Goal: Subscribe to service/newsletter

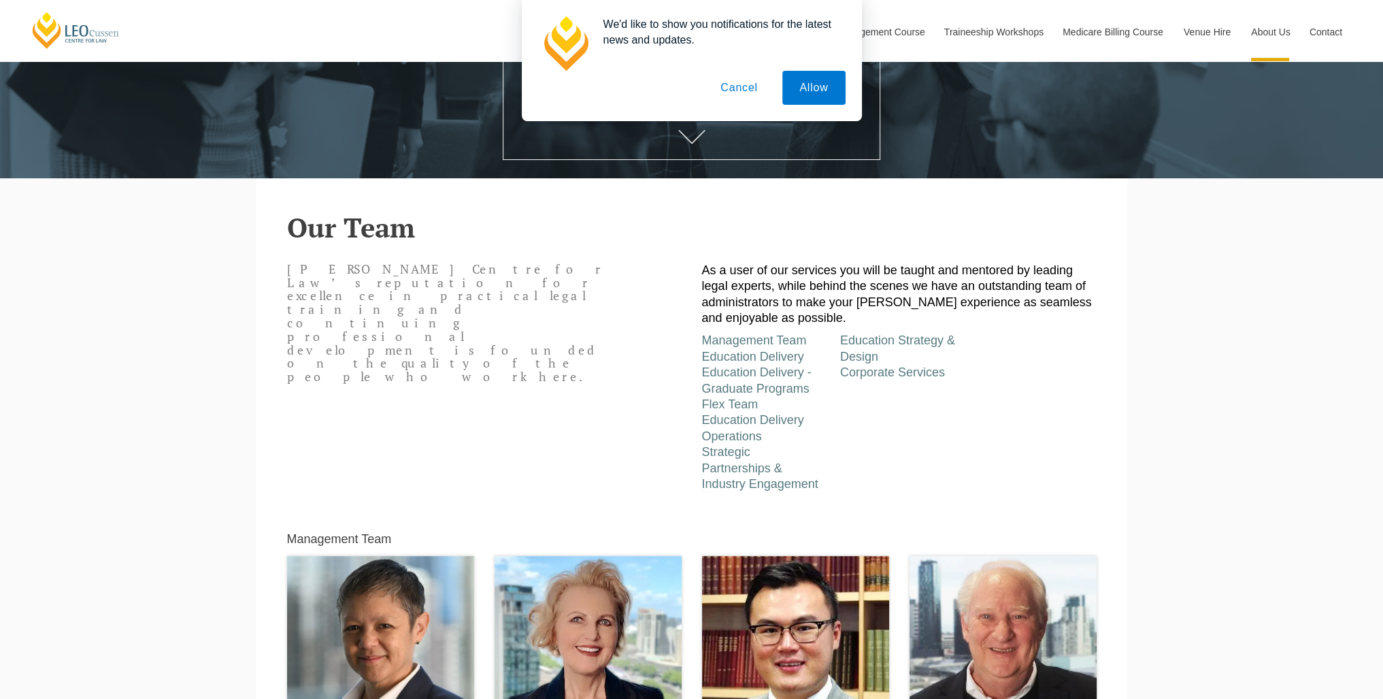
click at [751, 82] on button "Cancel" at bounding box center [739, 88] width 71 height 34
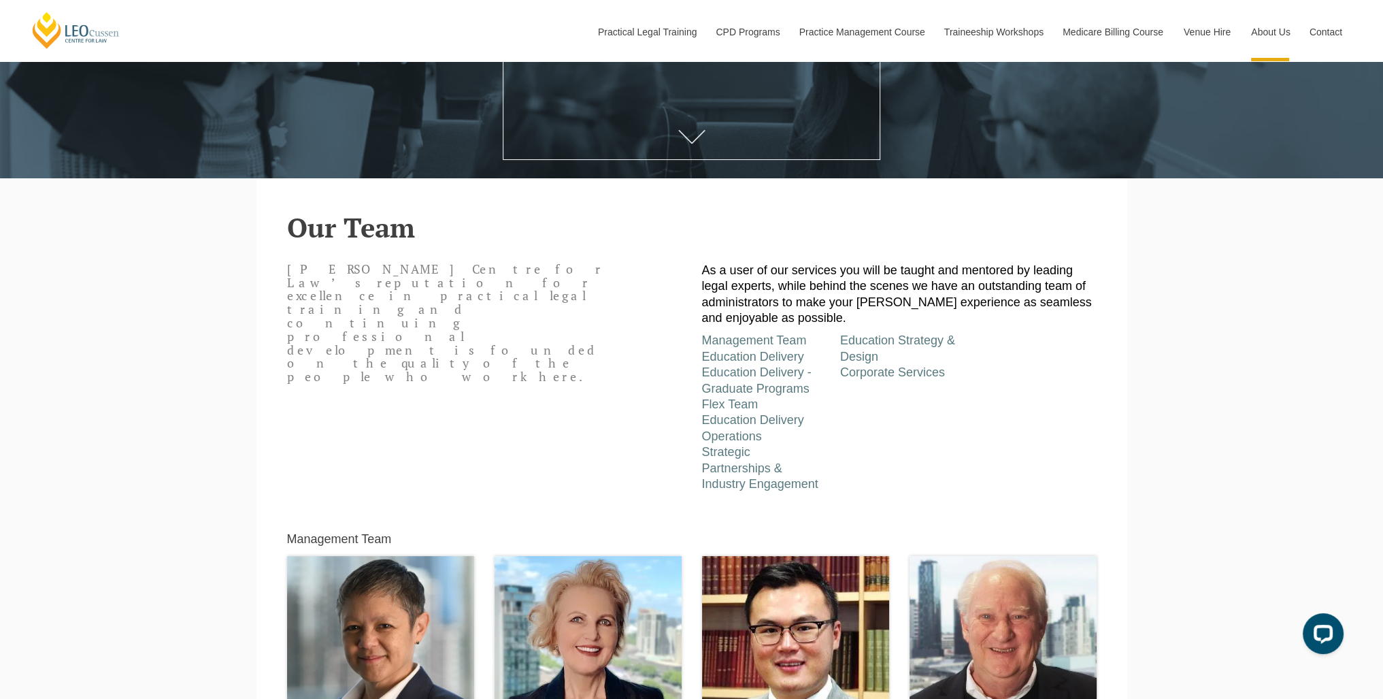
click at [645, 399] on div "Leo Cussen Centre for Law’s reputation for excellence in practical legal traini…" at bounding box center [692, 374] width 830 height 236
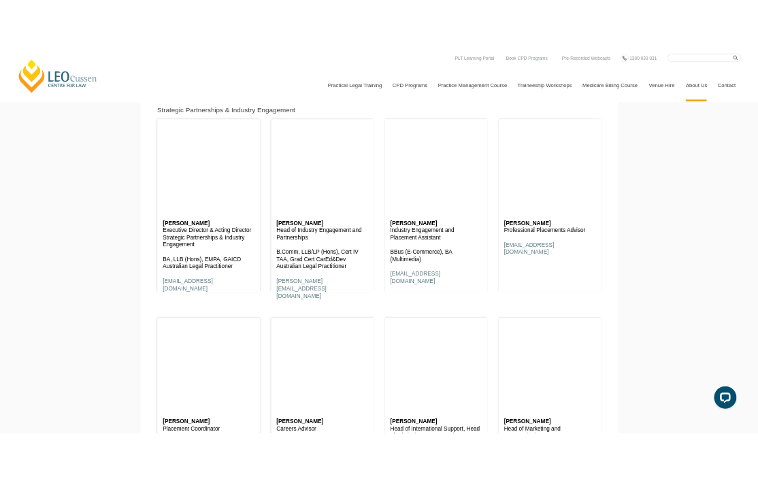
scroll to position [8574, 0]
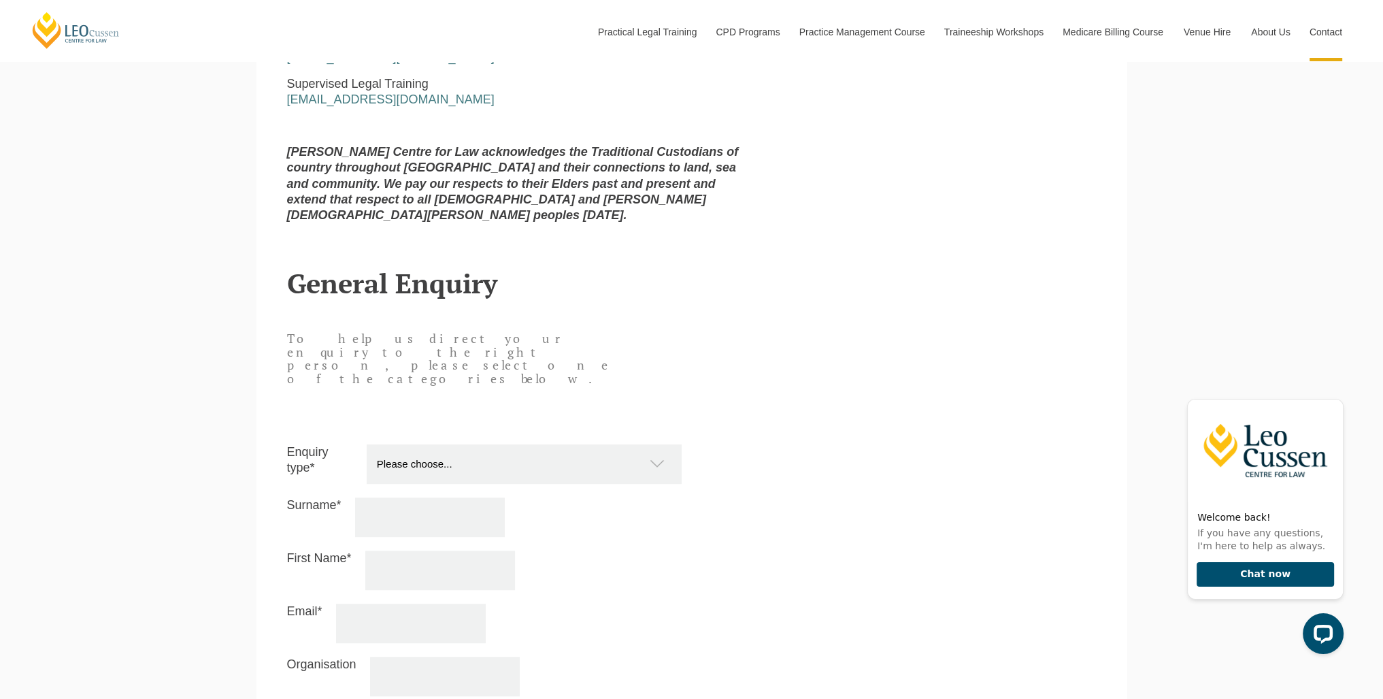
scroll to position [1089, 0]
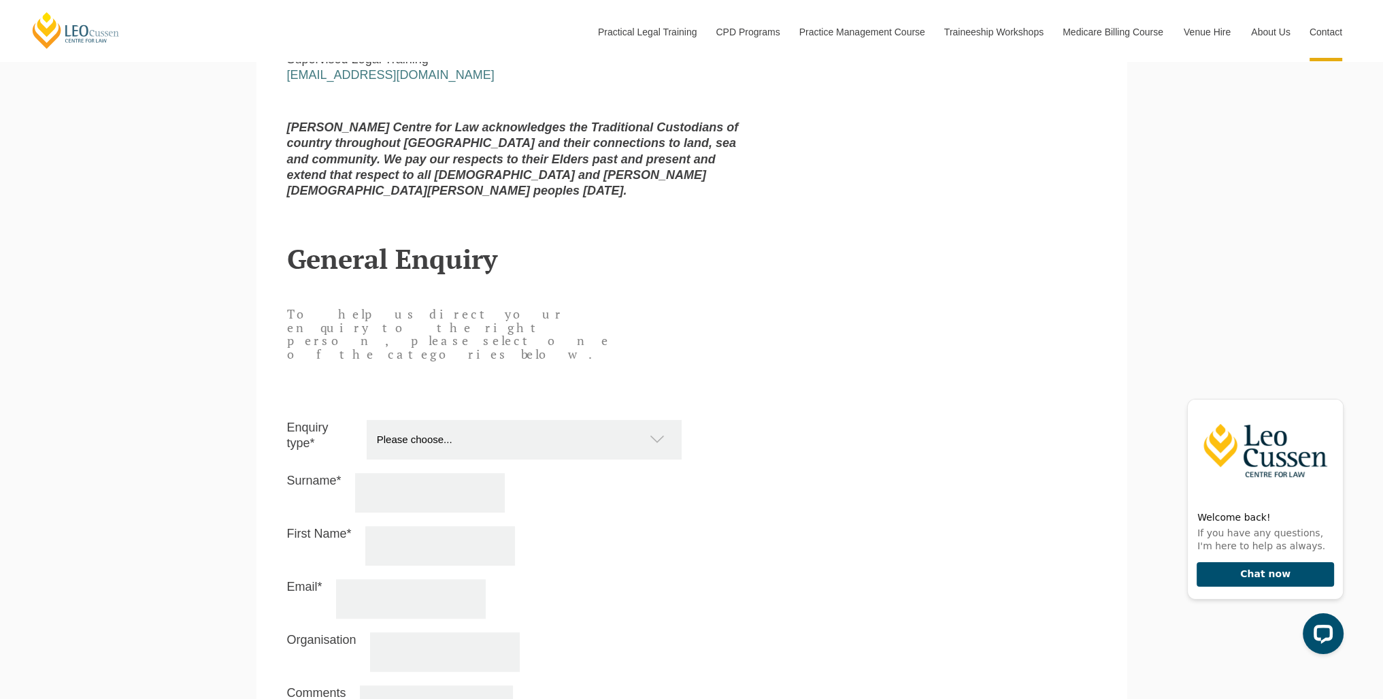
click at [493, 386] on div "Enquiry type* Please choose... Practical Training Course (Onsite and Online) Su…" at bounding box center [692, 677] width 810 height 583
click at [482, 420] on select "Please choose... Practical Training Course (Onsite and Online) Supervised Legal…" at bounding box center [531, 439] width 329 height 39
click at [597, 329] on div "To help us direct your enquiry to the right person, please select one of the ca…" at bounding box center [450, 343] width 346 height 85
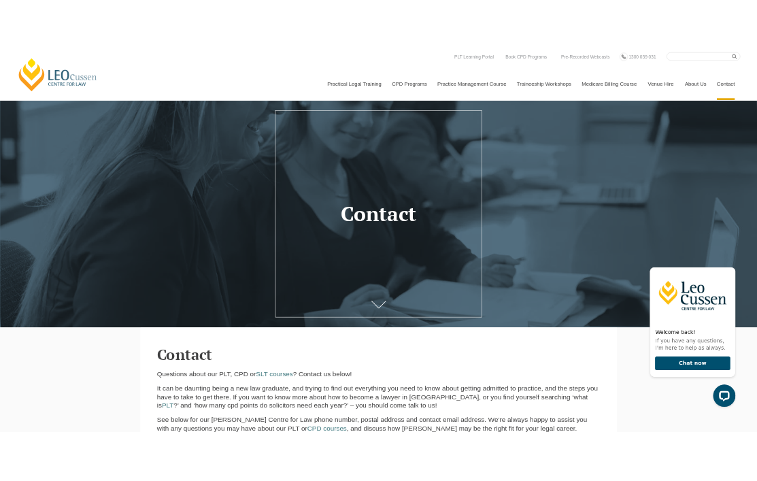
scroll to position [0, 0]
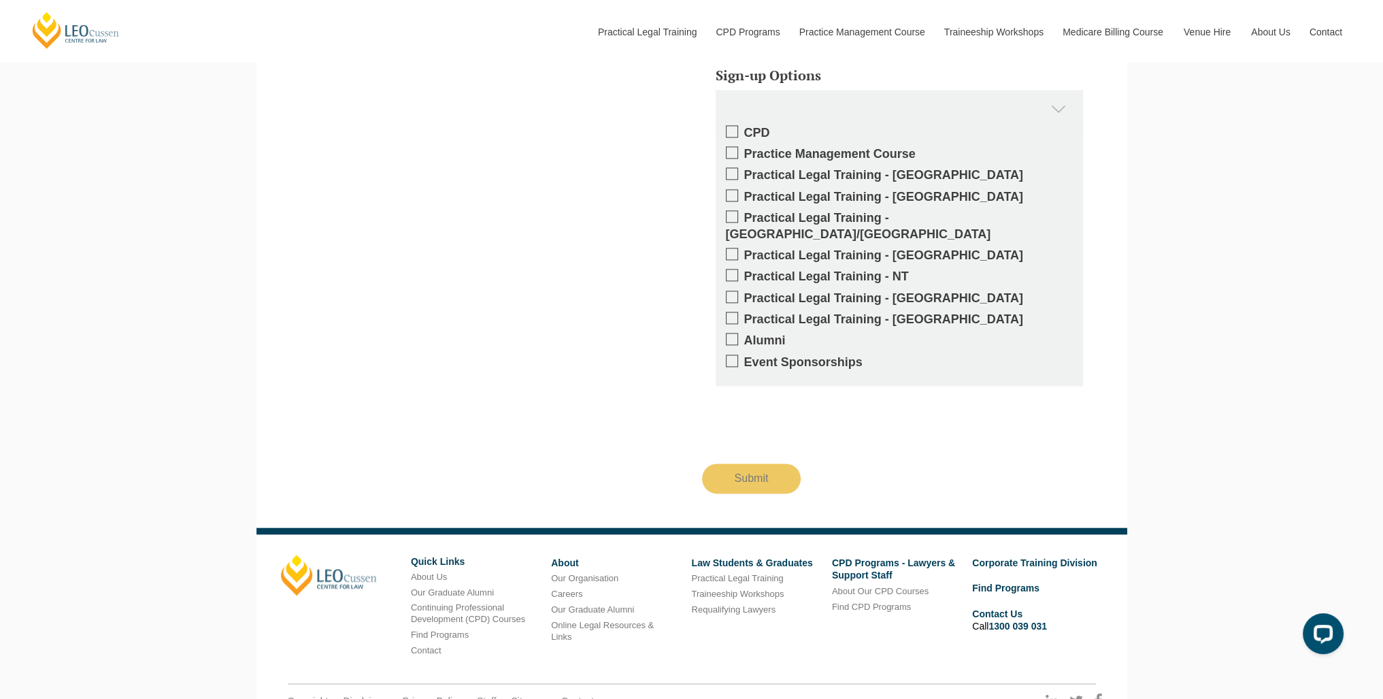
scroll to position [2450, 0]
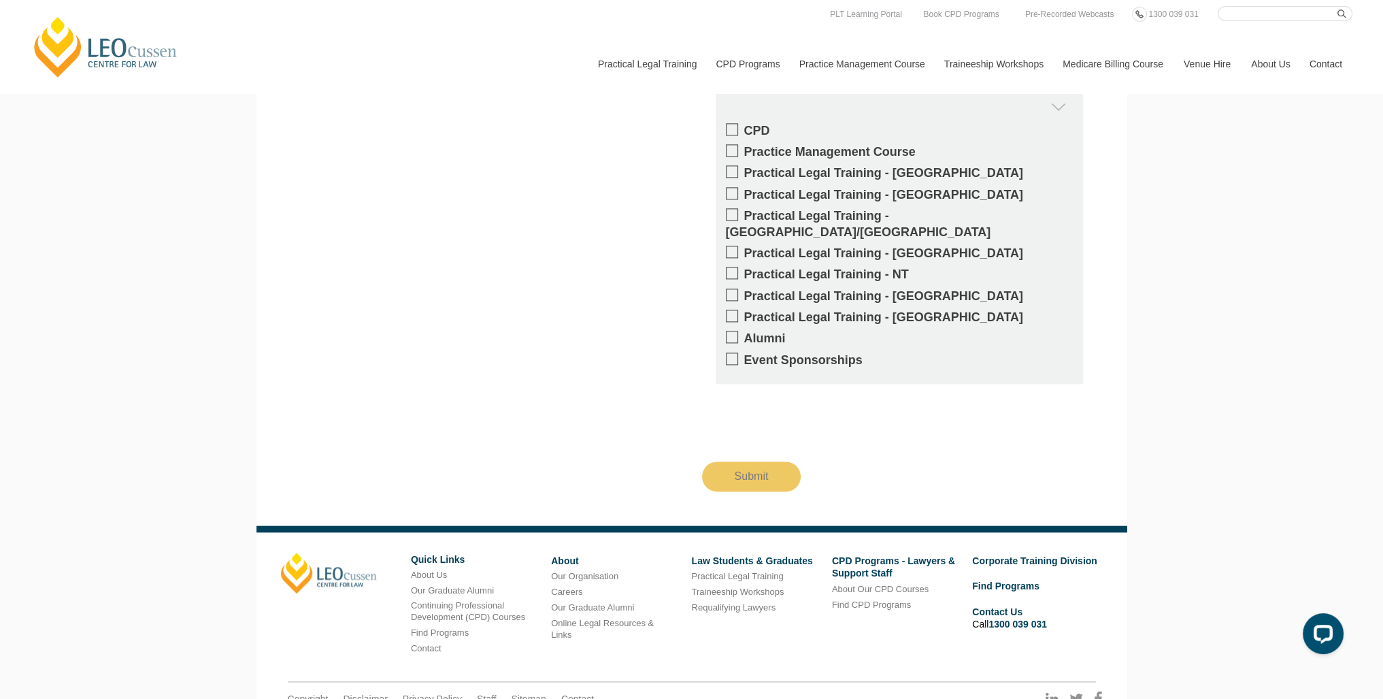
click at [732, 331] on span at bounding box center [732, 337] width 12 height 12
click at [744, 333] on input "Alumni" at bounding box center [744, 333] width 0 height 0
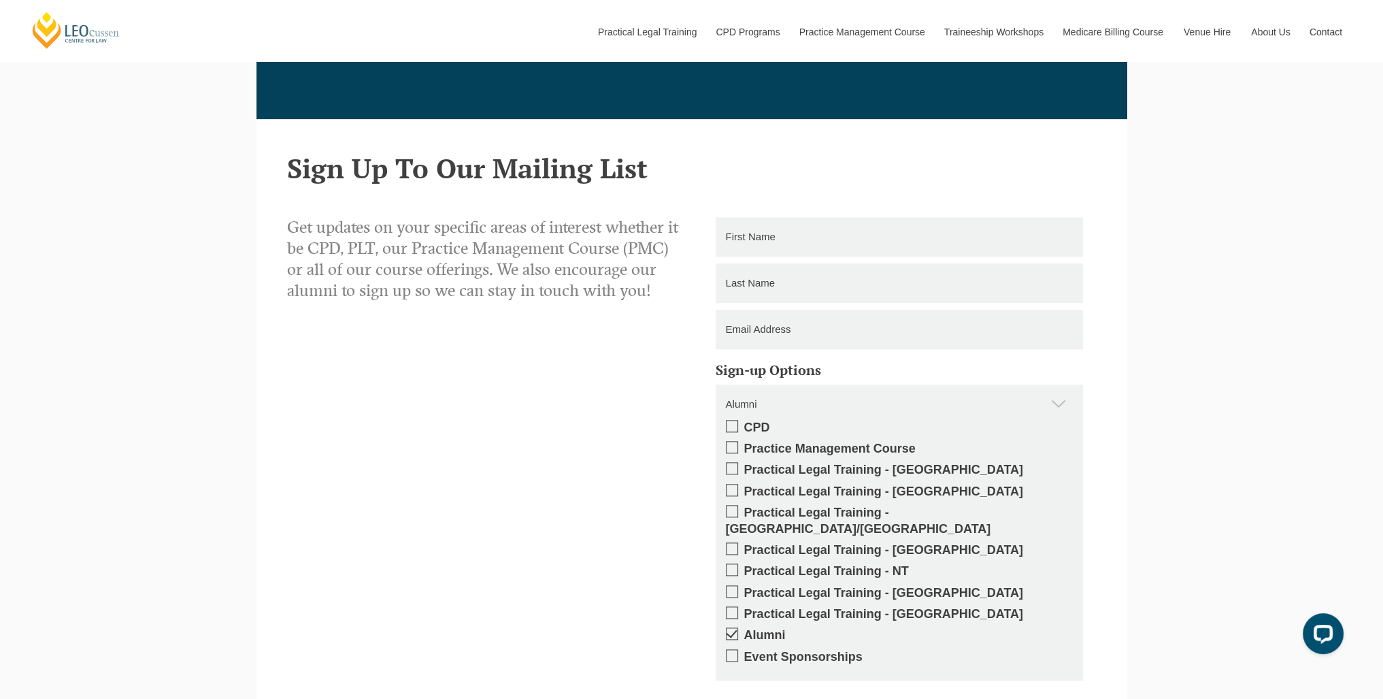
scroll to position [1973, 0]
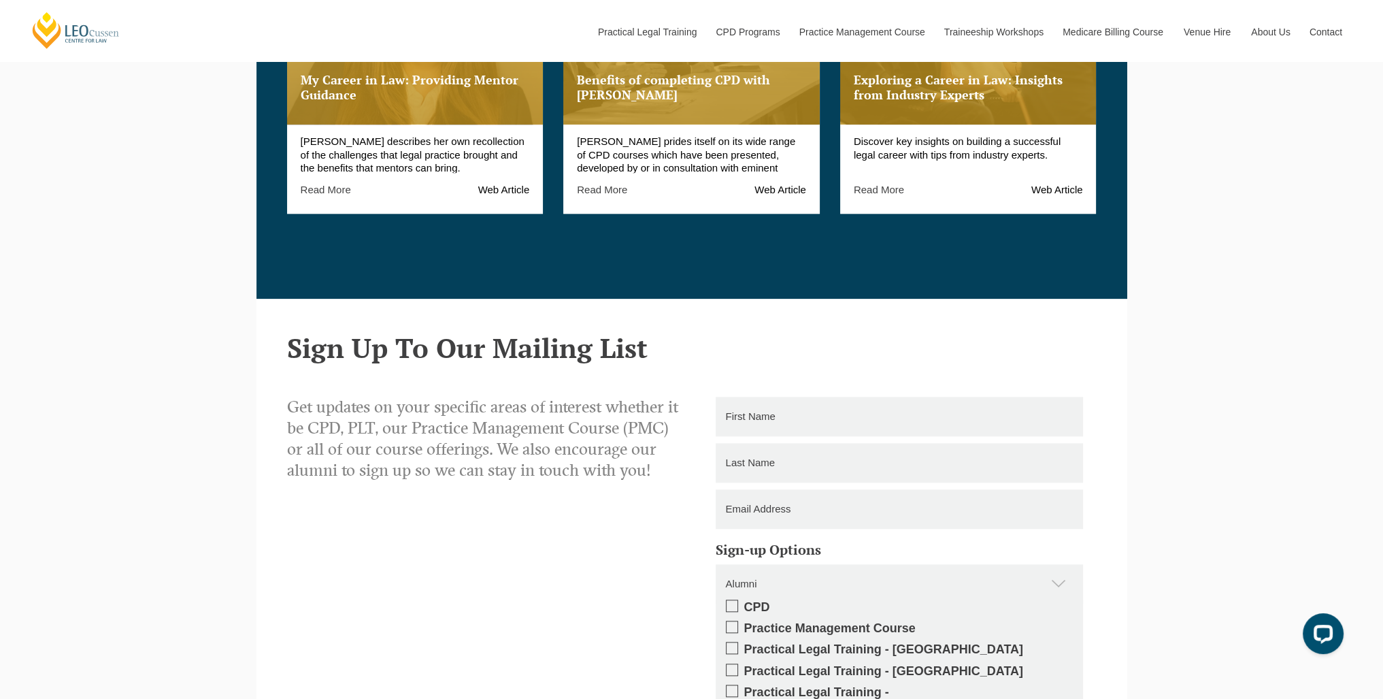
click at [779, 433] on input "text" at bounding box center [899, 416] width 367 height 39
type input "MOHAMMED"
type input "ALI"
click at [765, 502] on input "email" at bounding box center [899, 508] width 367 height 39
type input "mohammedkhaledali1@gmail.com"
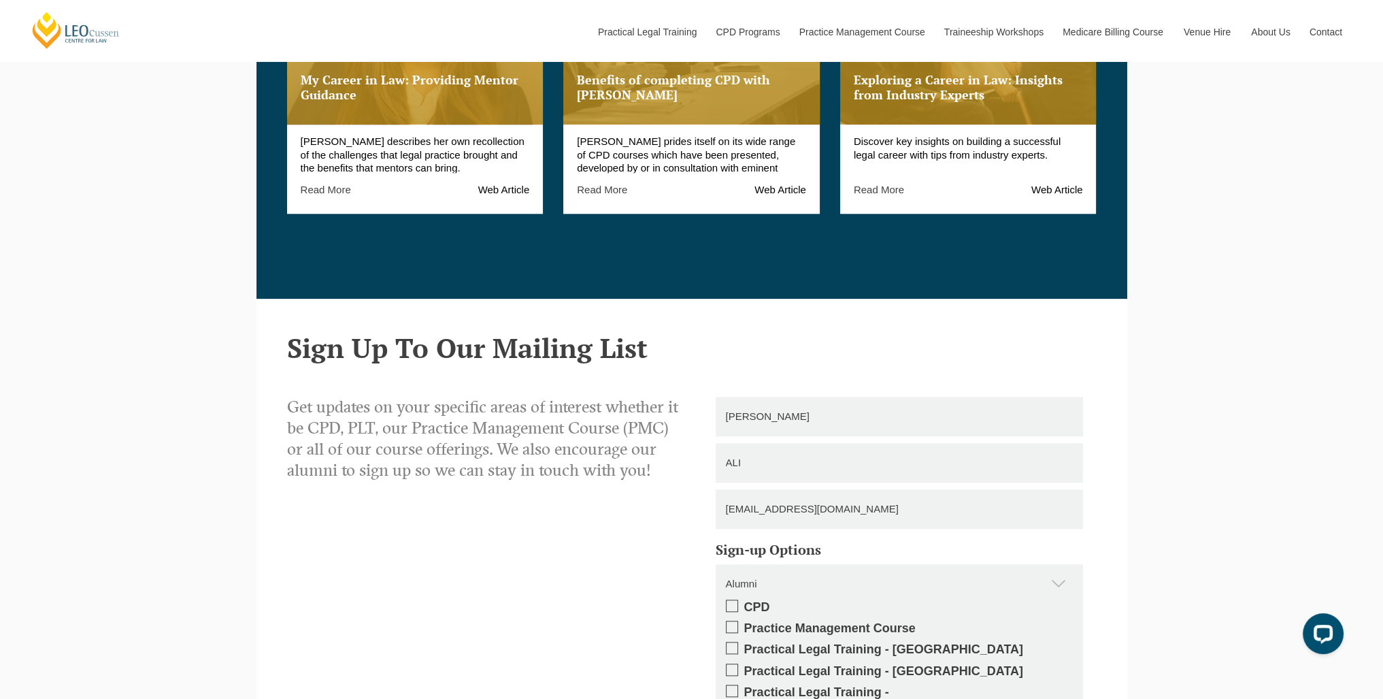
type input "Submitting"
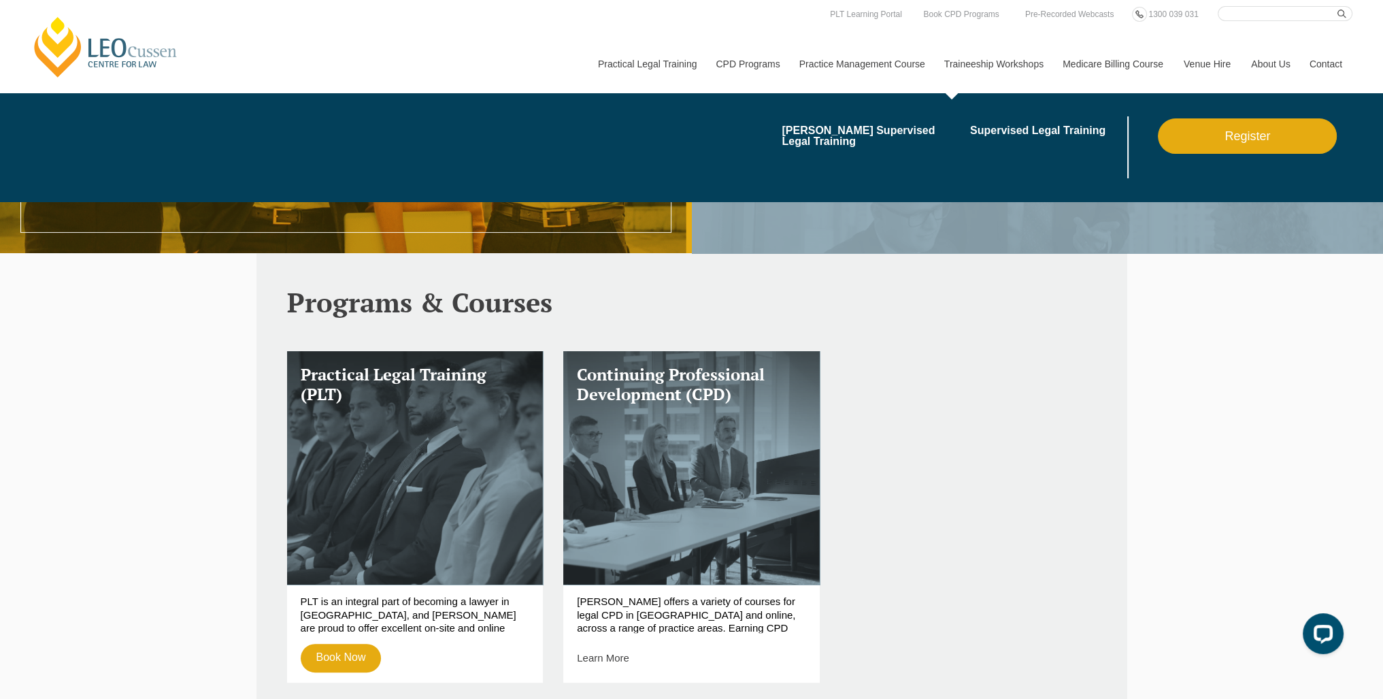
scroll to position [408, 0]
